Goal: Task Accomplishment & Management: Complete application form

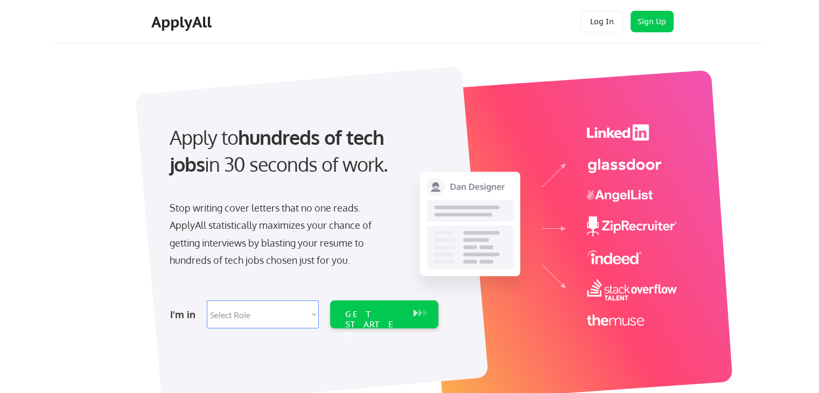
click at [313, 315] on select "Select Role Software Engineering Product Management Customer Success Sales UI/U…" at bounding box center [263, 315] width 112 height 28
select select ""customer_support""
click at [207, 301] on select "Select Role Software Engineering Product Management Customer Success Sales UI/U…" at bounding box center [263, 315] width 112 height 28
select select ""customer_support""
click at [394, 310] on div "GET STARTED" at bounding box center [374, 324] width 58 height 31
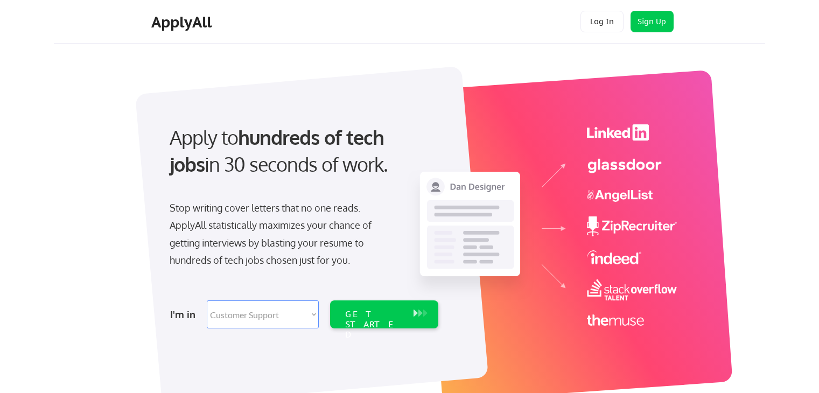
select select ""customer_support""
click at [383, 311] on div "GET STARTED" at bounding box center [374, 324] width 58 height 31
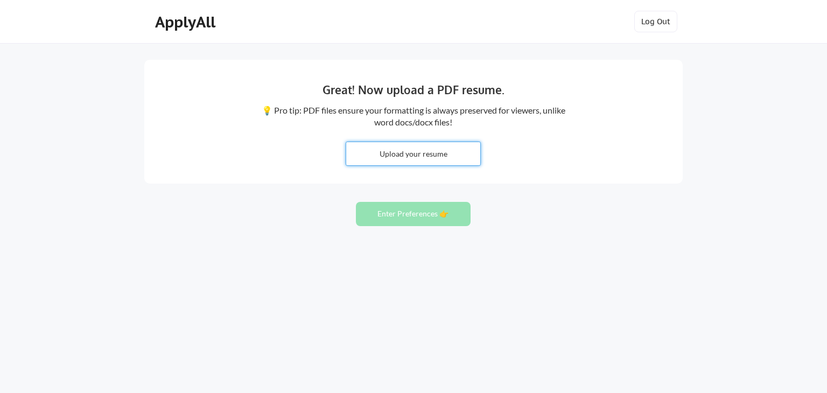
click at [452, 153] on input "file" at bounding box center [413, 153] width 134 height 23
type input "C:\fakepath\Julia Showers Maven Clinic Resume .docx"
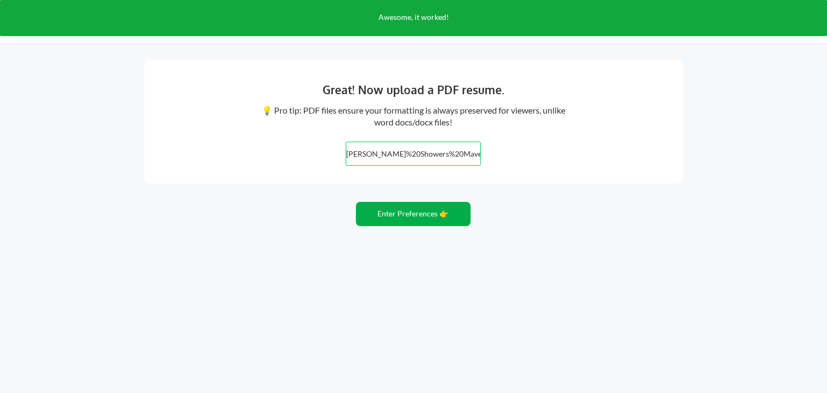
click at [389, 218] on button "Enter Preferences 👉" at bounding box center [413, 214] width 115 height 24
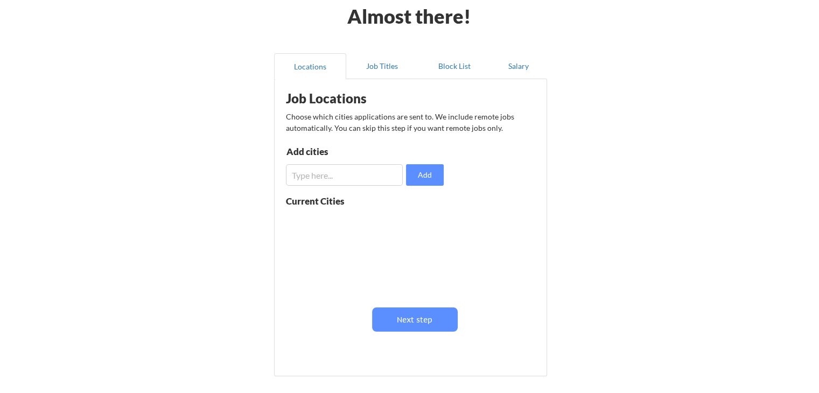
scroll to position [54, 0]
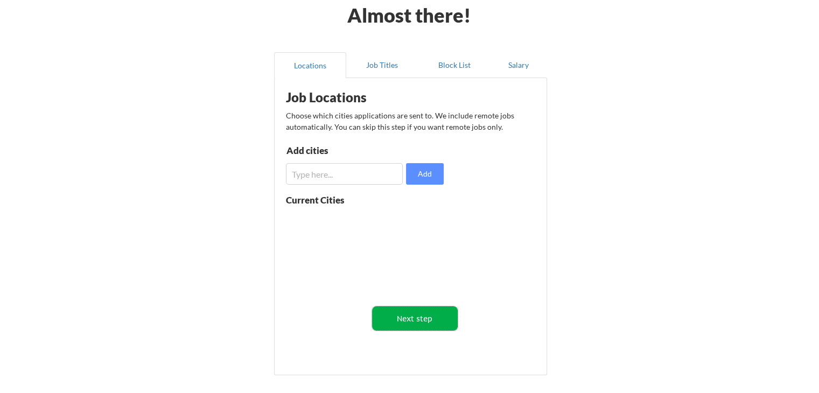
click at [405, 316] on button "Next step" at bounding box center [415, 318] width 86 height 24
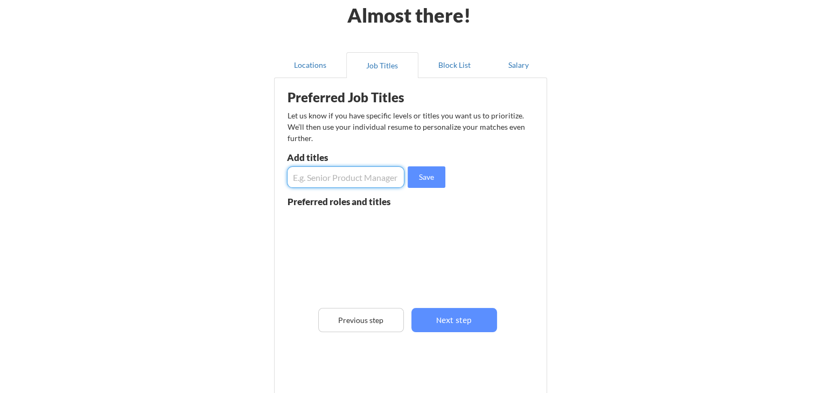
click at [353, 180] on input "input" at bounding box center [345, 177] width 117 height 22
type input "Behavioral Health Coach, Health Coach, Advocate, Human Services"
click at [428, 172] on button "Save" at bounding box center [427, 177] width 38 height 22
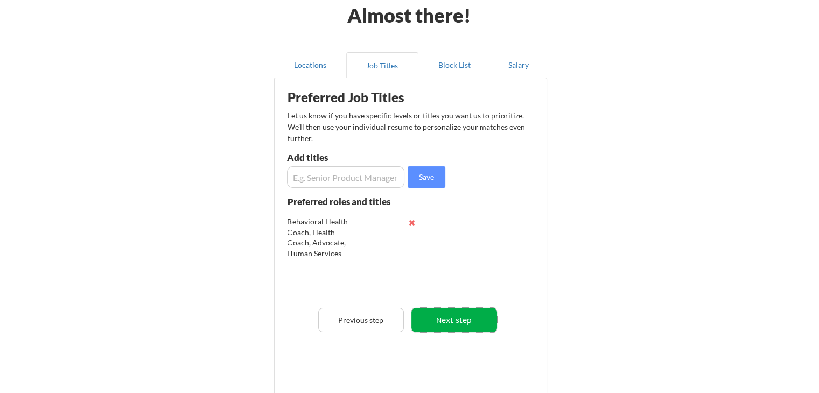
click at [459, 323] on button "Next step" at bounding box center [454, 320] width 86 height 24
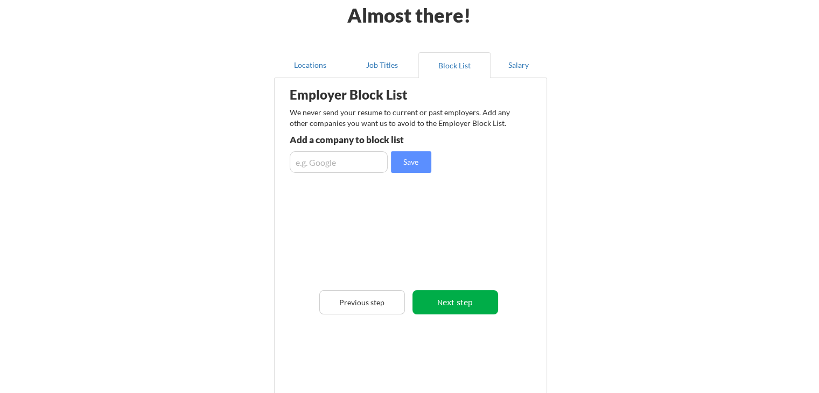
click at [461, 307] on button "Next step" at bounding box center [456, 302] width 86 height 24
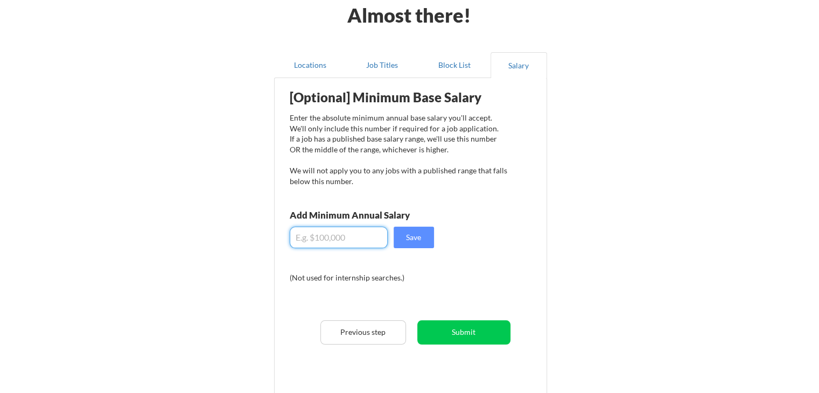
click at [353, 238] on input "input" at bounding box center [339, 238] width 98 height 22
type input "$50,000"
click at [427, 243] on button "Save" at bounding box center [414, 238] width 40 height 22
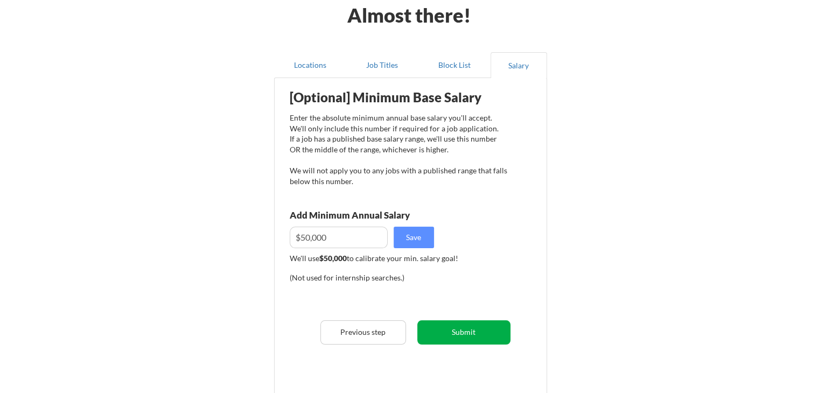
click at [457, 334] on button "Submit" at bounding box center [463, 332] width 93 height 24
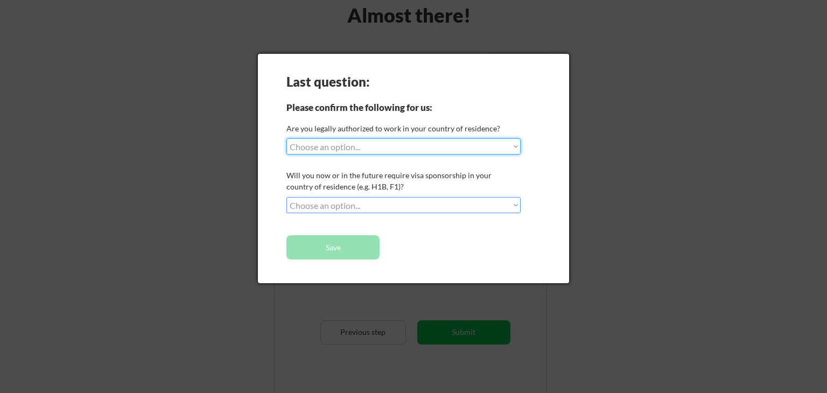
click at [419, 149] on select "Choose an option... Yes, I am a US Citizen Yes, I am a Canadian Citizen Yes, I …" at bounding box center [404, 146] width 234 height 16
select select ""yes__i_am_a_us_citizen""
click at [287, 138] on select "Choose an option... Yes, I am a US Citizen Yes, I am a Canadian Citizen Yes, I …" at bounding box center [404, 146] width 234 height 16
click at [368, 206] on select "Choose an option... No, I will not need sponsorship Yes, I will need sponsorship" at bounding box center [404, 205] width 234 height 16
select select ""no__i_will_not_need_sponsorship""
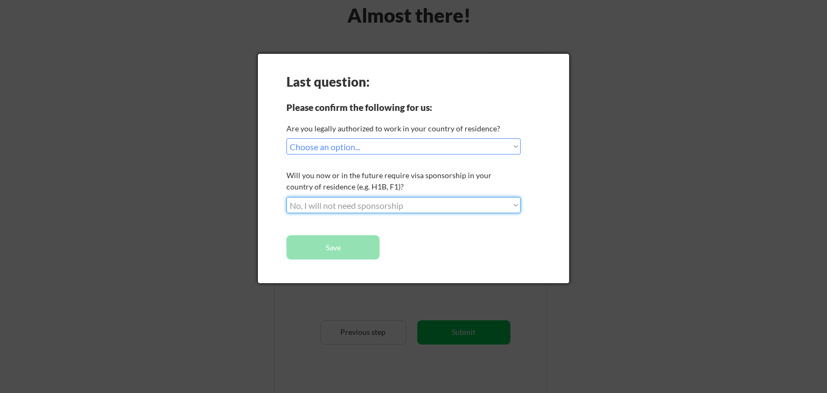
click at [287, 197] on select "Choose an option... No, I will not need sponsorship Yes, I will need sponsorship" at bounding box center [404, 205] width 234 height 16
click at [352, 242] on button "Save" at bounding box center [333, 247] width 93 height 24
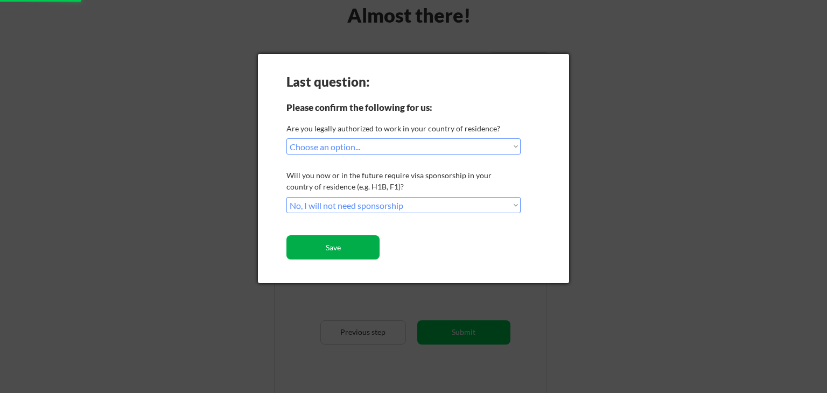
click at [353, 246] on button "Save" at bounding box center [333, 247] width 93 height 24
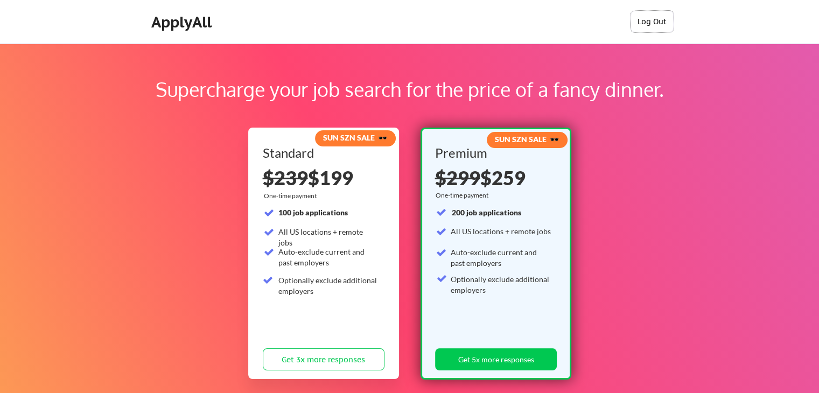
click at [661, 21] on button "Log Out" at bounding box center [652, 22] width 43 height 22
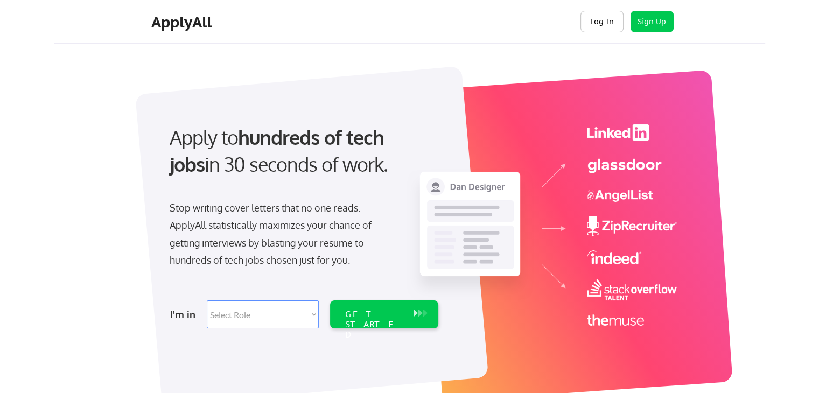
click at [599, 20] on button "Log In" at bounding box center [602, 22] width 43 height 22
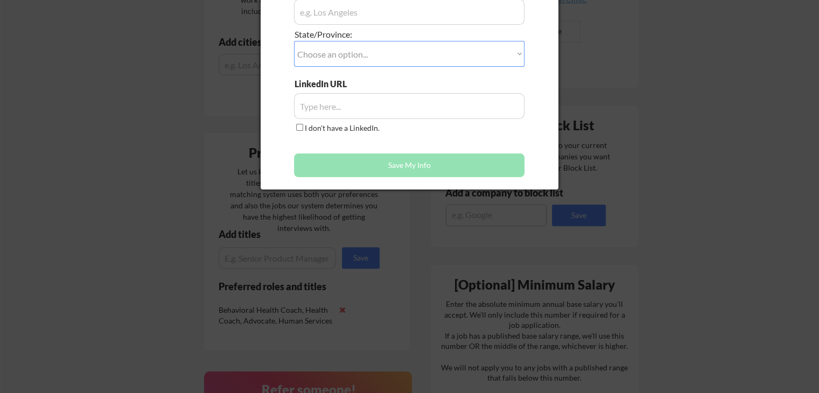
scroll to position [323, 0]
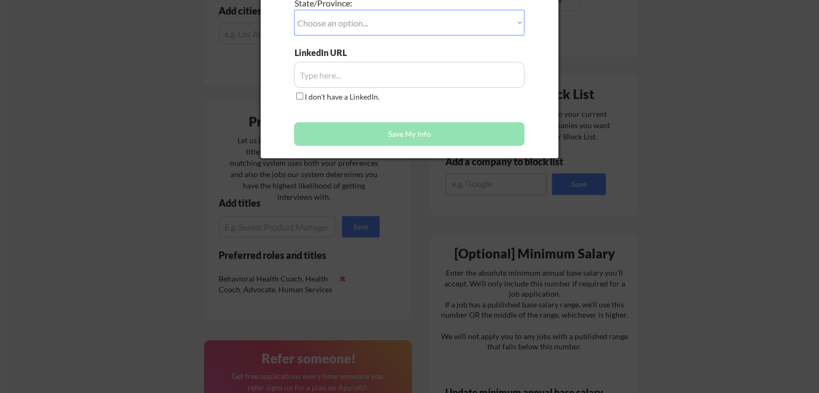
click at [104, 135] on div at bounding box center [409, 196] width 819 height 393
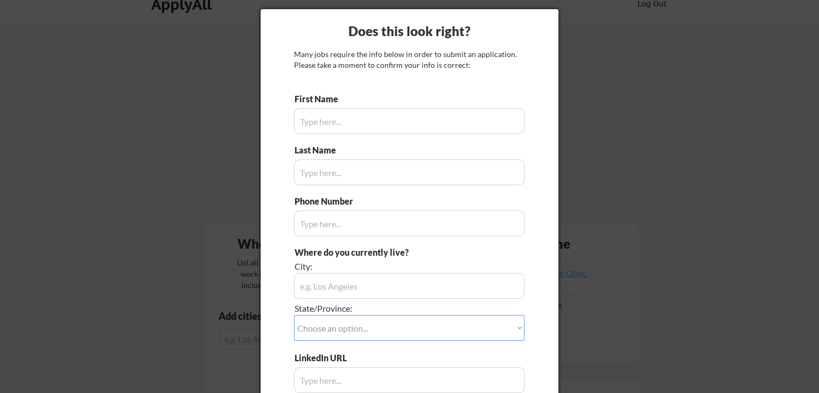
scroll to position [0, 0]
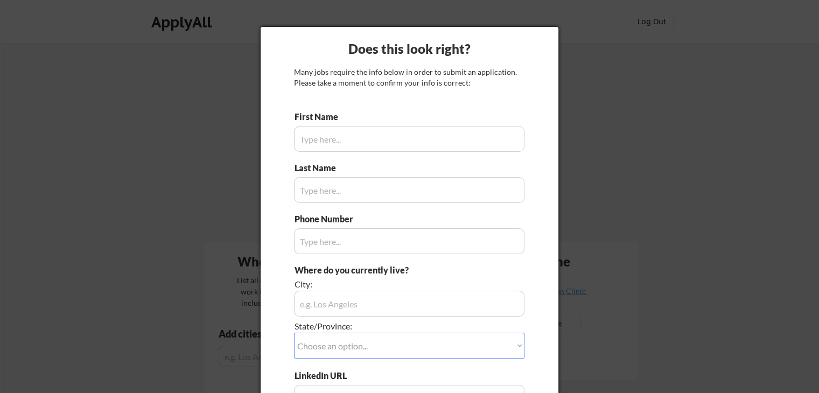
click at [645, 180] on div at bounding box center [409, 196] width 819 height 393
click at [413, 143] on input "input" at bounding box center [409, 139] width 231 height 26
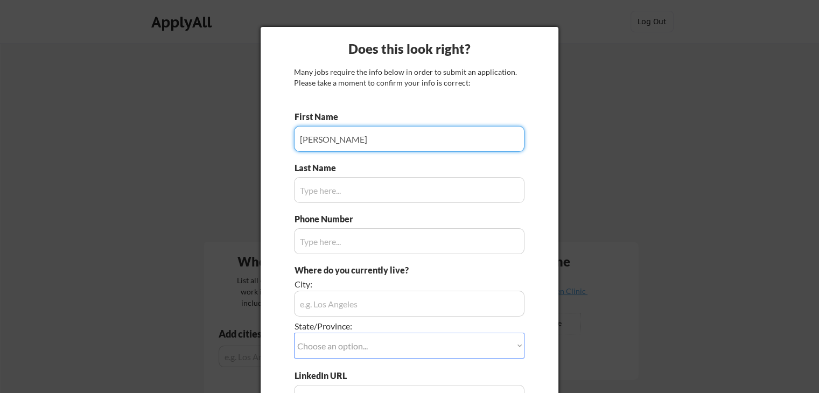
type input "[PERSON_NAME]"
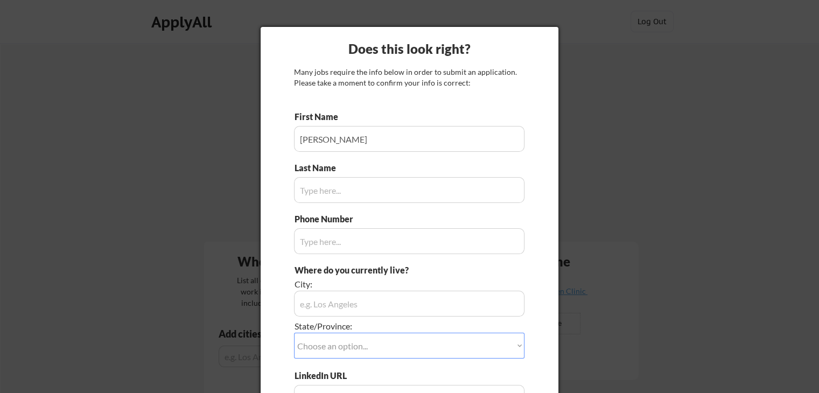
click at [407, 192] on input "input" at bounding box center [409, 190] width 231 height 26
type input "Showers"
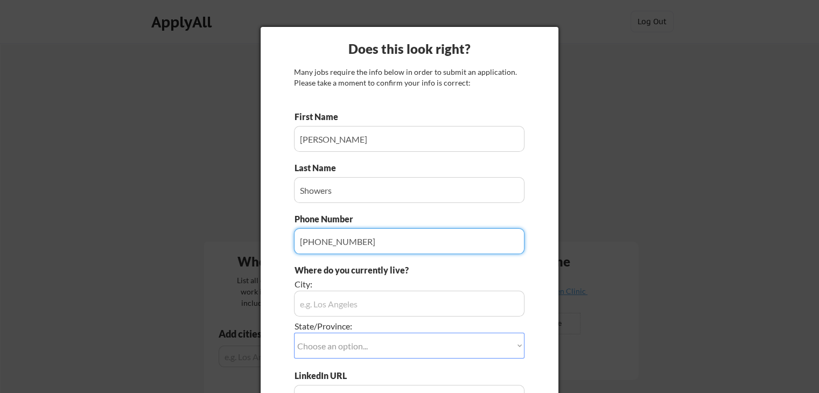
type input "[PHONE_NUMBER]"
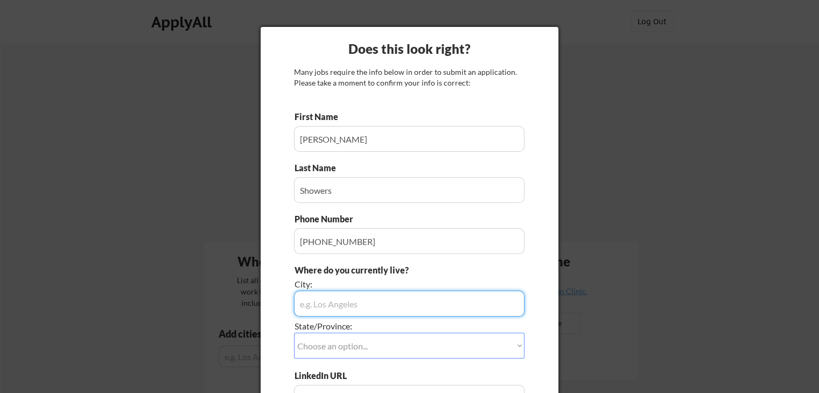
click at [366, 304] on input "input" at bounding box center [409, 304] width 231 height 26
type input "[PERSON_NAME]"
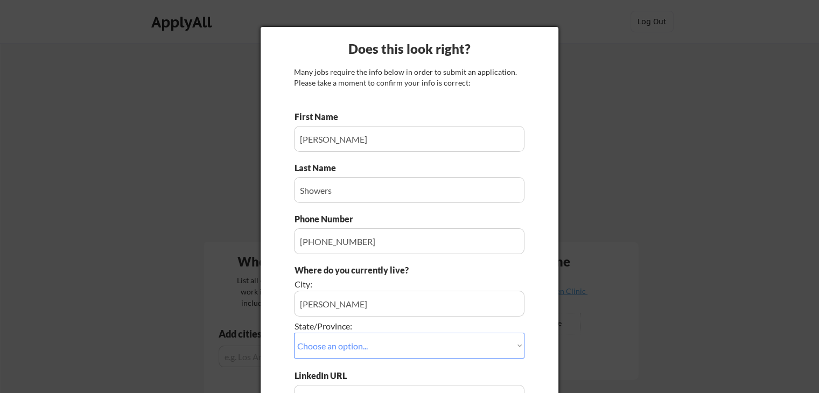
click at [341, 354] on select "Choose an option... Other/Not Applicable [US_STATE] [US_STATE] [GEOGRAPHIC_DATA…" at bounding box center [409, 346] width 231 height 26
select select ""[US_STATE]""
click at [294, 333] on select "Choose an option... Other/Not Applicable [US_STATE] [US_STATE] [GEOGRAPHIC_DATA…" at bounding box center [409, 346] width 231 height 26
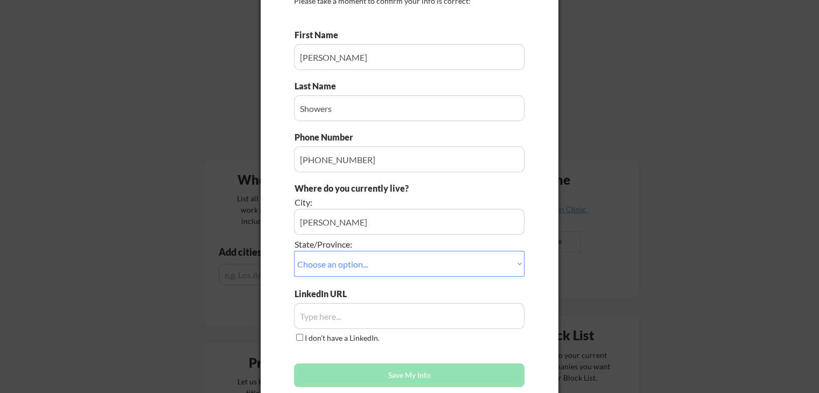
scroll to position [108, 0]
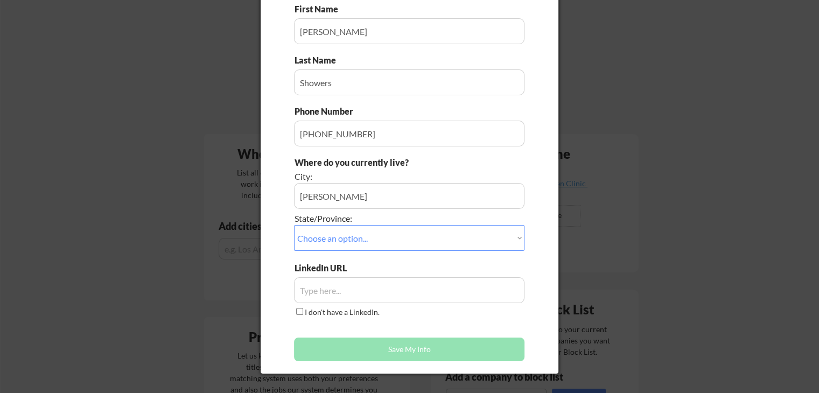
click at [332, 312] on label "I don't have a LinkedIn." at bounding box center [342, 312] width 75 height 9
click at [303, 312] on input "I don't have a LinkedIn." at bounding box center [299, 311] width 7 height 7
checkbox input "true"
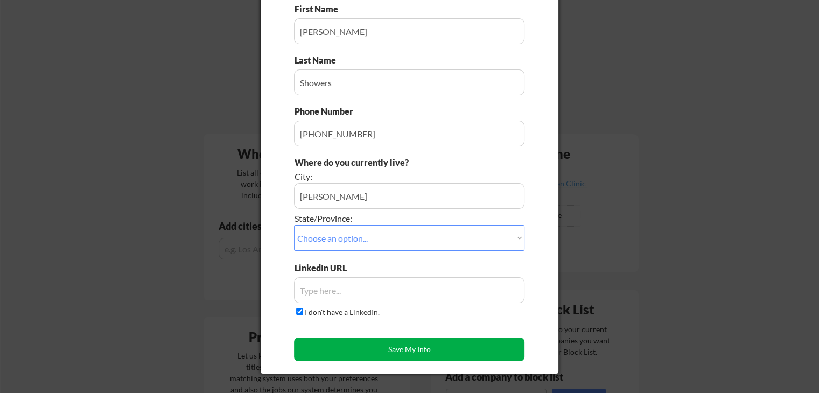
click at [354, 350] on button "Save My Info" at bounding box center [409, 350] width 231 height 24
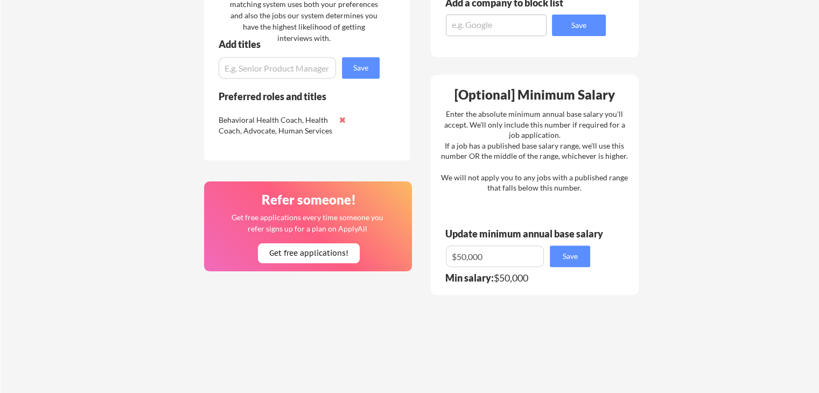
scroll to position [539, 0]
